Goal: Navigation & Orientation: Find specific page/section

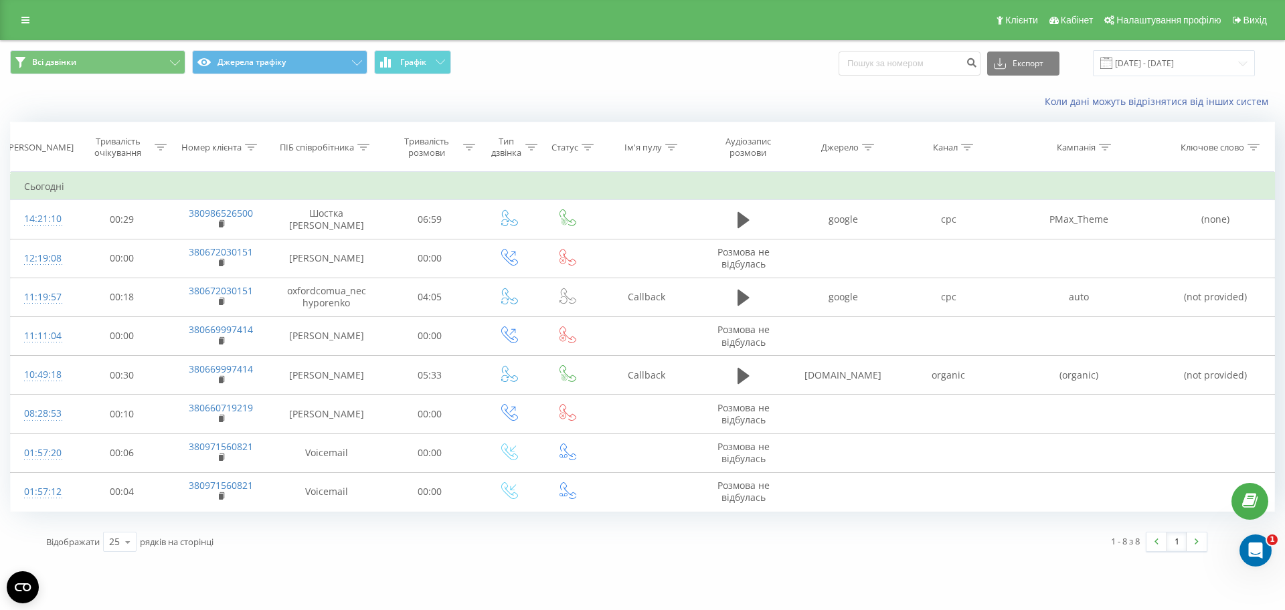
click at [21, 15] on link at bounding box center [25, 20] width 24 height 19
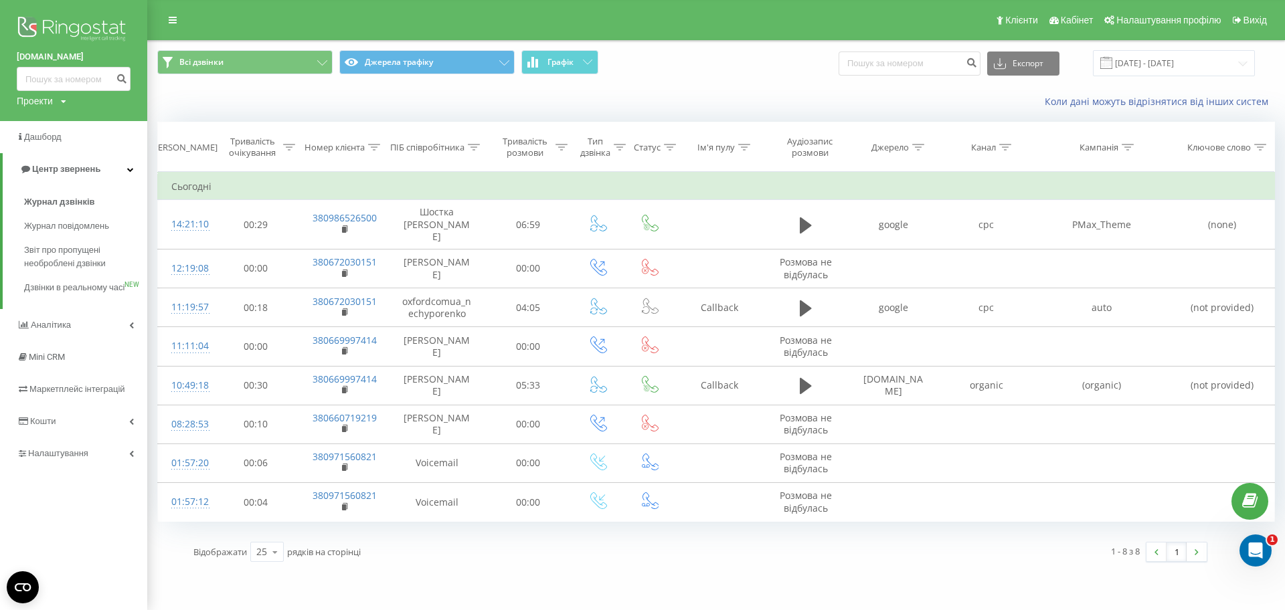
click at [46, 96] on div "Проекти" at bounding box center [35, 100] width 36 height 13
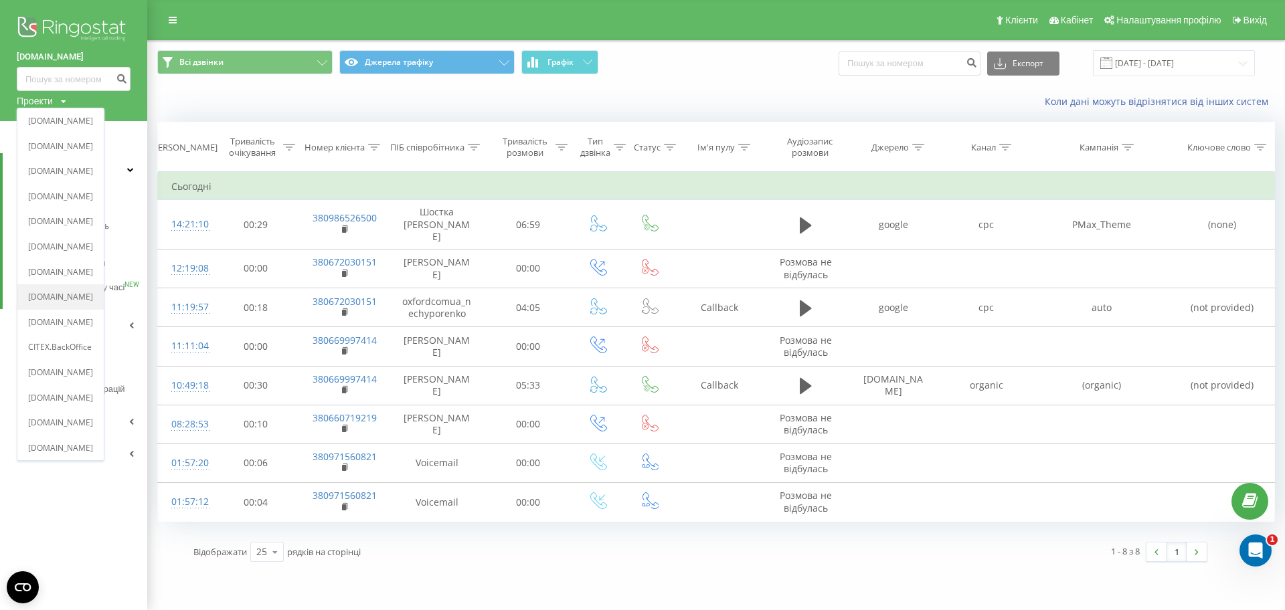
click at [72, 290] on div "[DOMAIN_NAME]" at bounding box center [60, 297] width 86 height 25
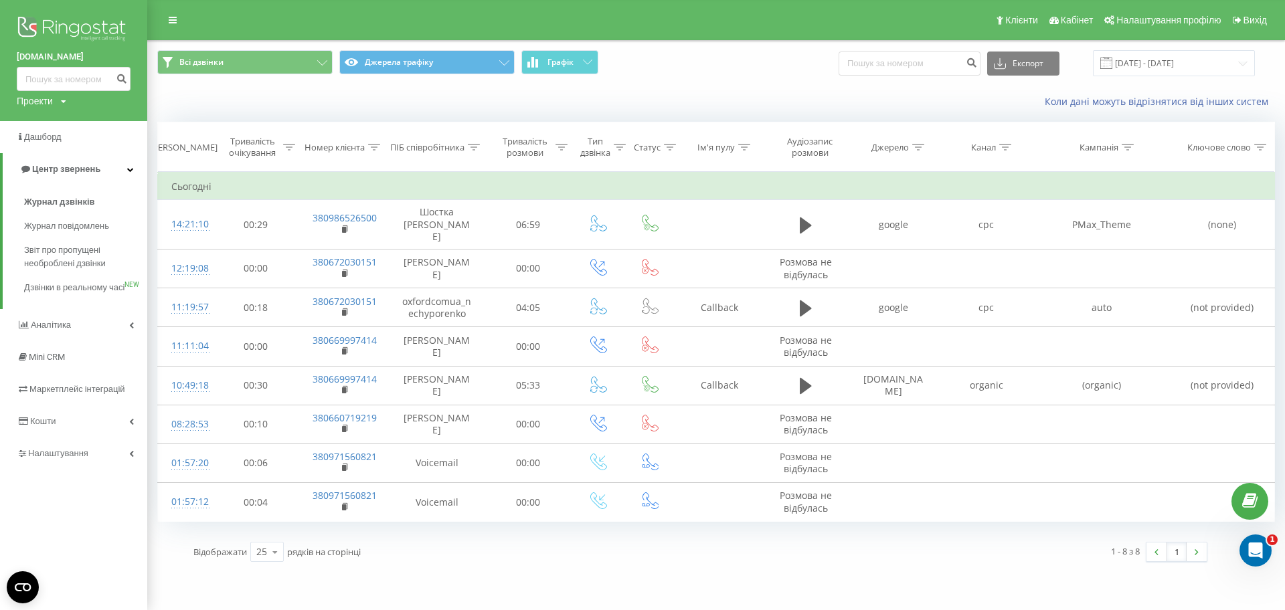
click at [57, 97] on div "Проекти novabucha.com new-england.com.ua parkavenuevip.com.ua basa.city rusaniv…" at bounding box center [42, 100] width 50 height 13
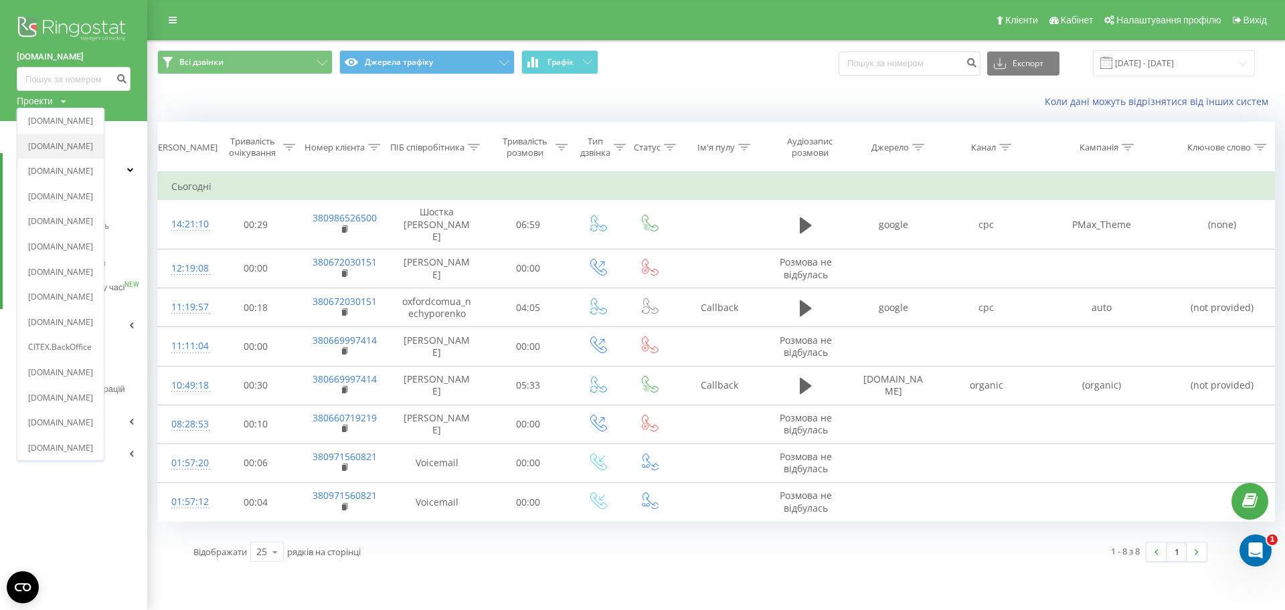
click at [85, 145] on link "[DOMAIN_NAME]" at bounding box center [60, 146] width 65 height 11
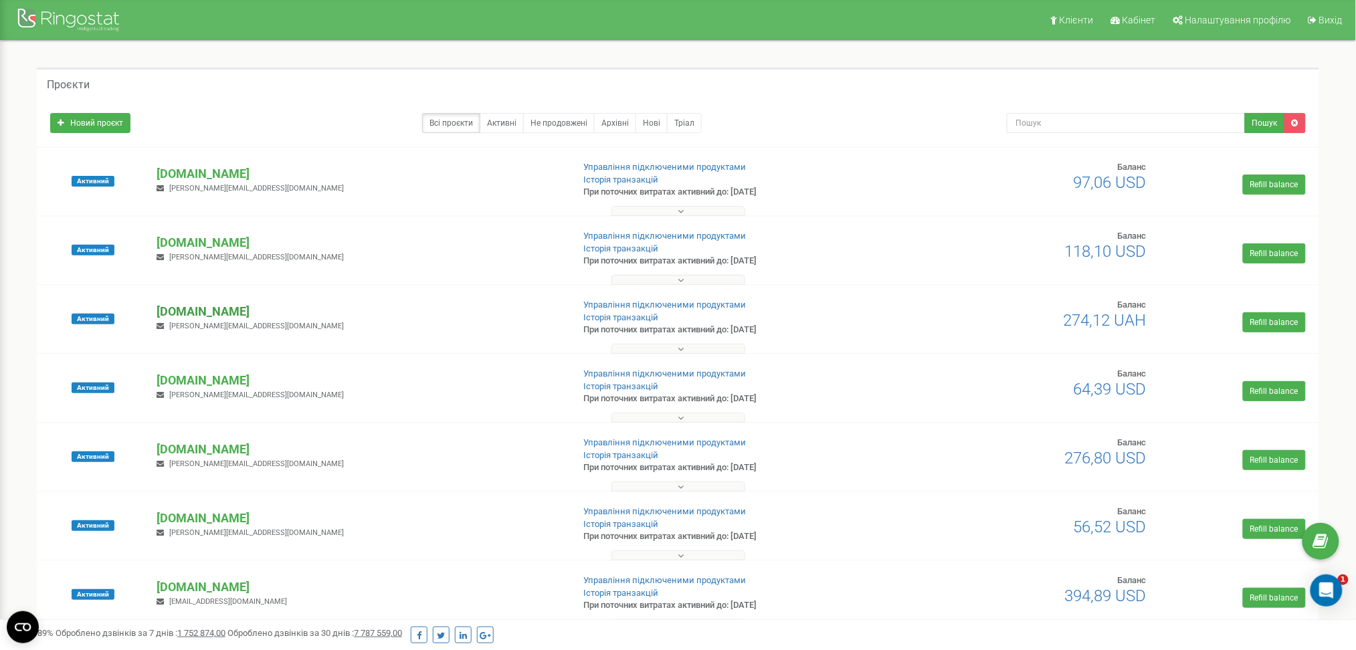
click at [187, 306] on p "[DOMAIN_NAME]" at bounding box center [360, 311] width 406 height 17
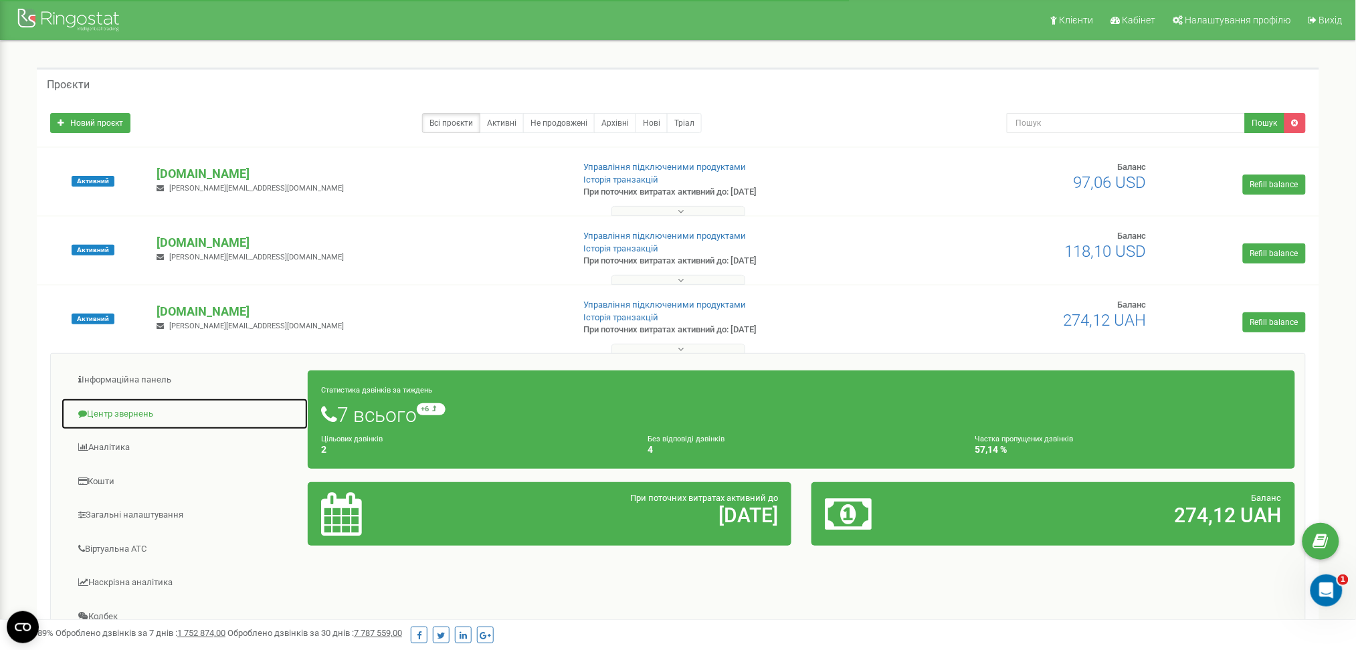
click at [144, 412] on link "Центр звернень" at bounding box center [185, 414] width 248 height 33
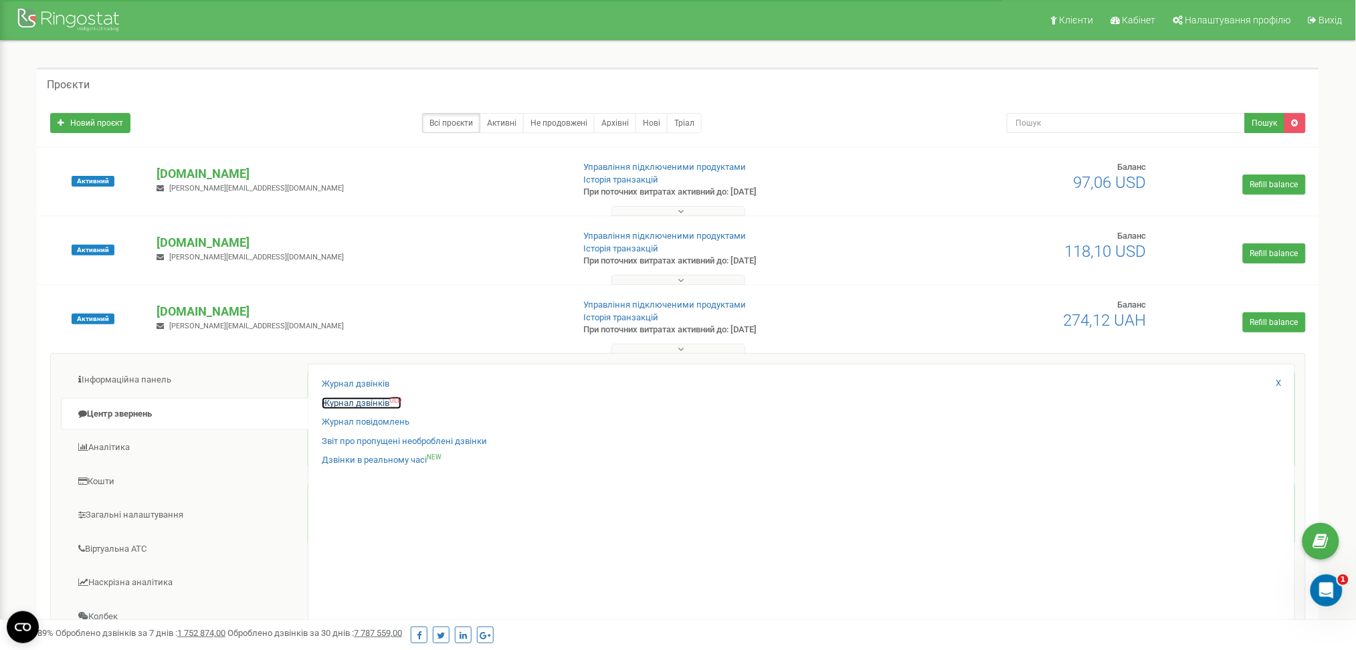
click at [360, 404] on link "Журнал дзвінків OLD" at bounding box center [362, 404] width 80 height 13
